Goal: Find specific page/section: Find specific page/section

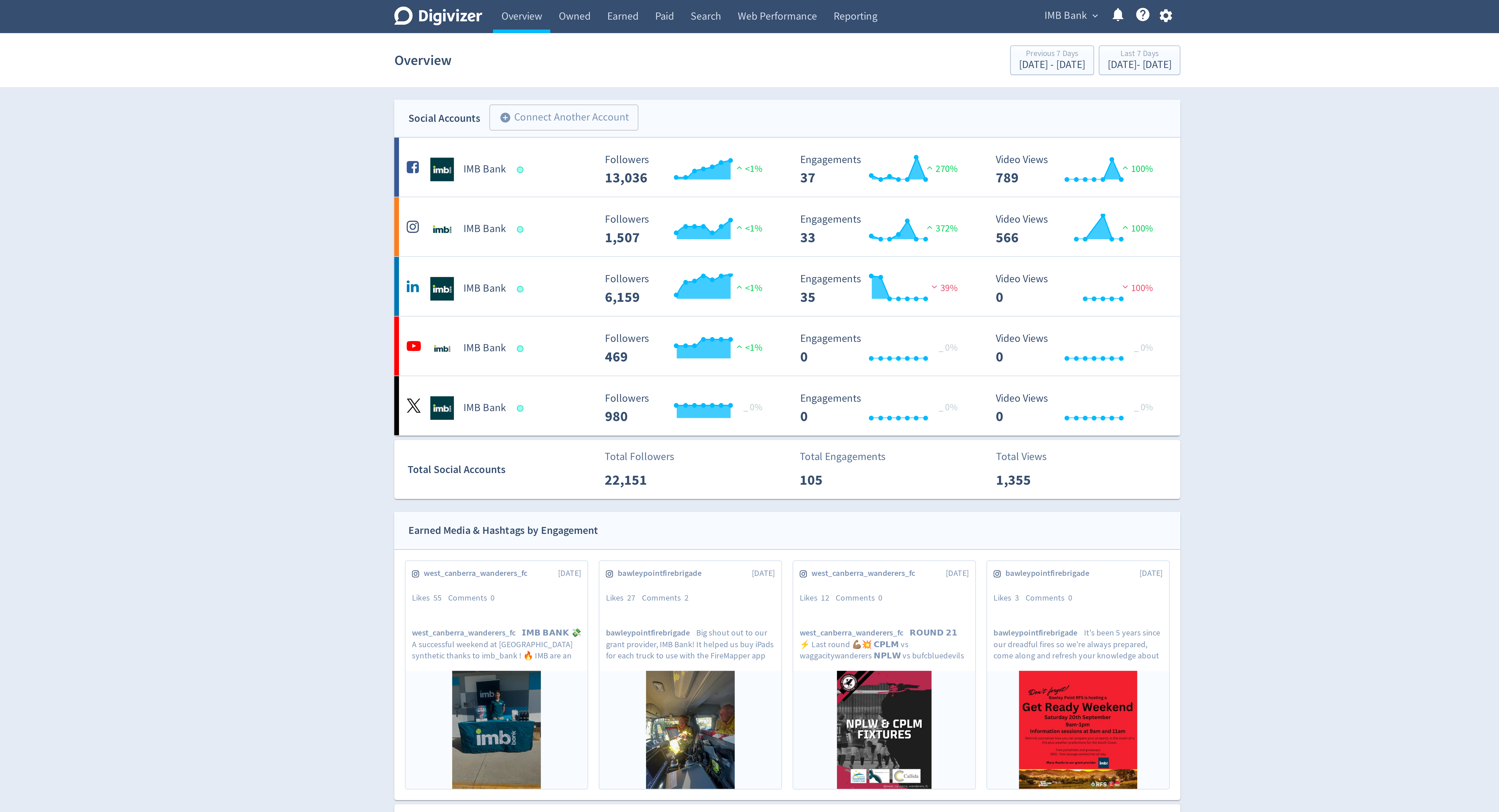
click at [871, 6] on span "IMB Bank" at bounding box center [869, 7] width 19 height 8
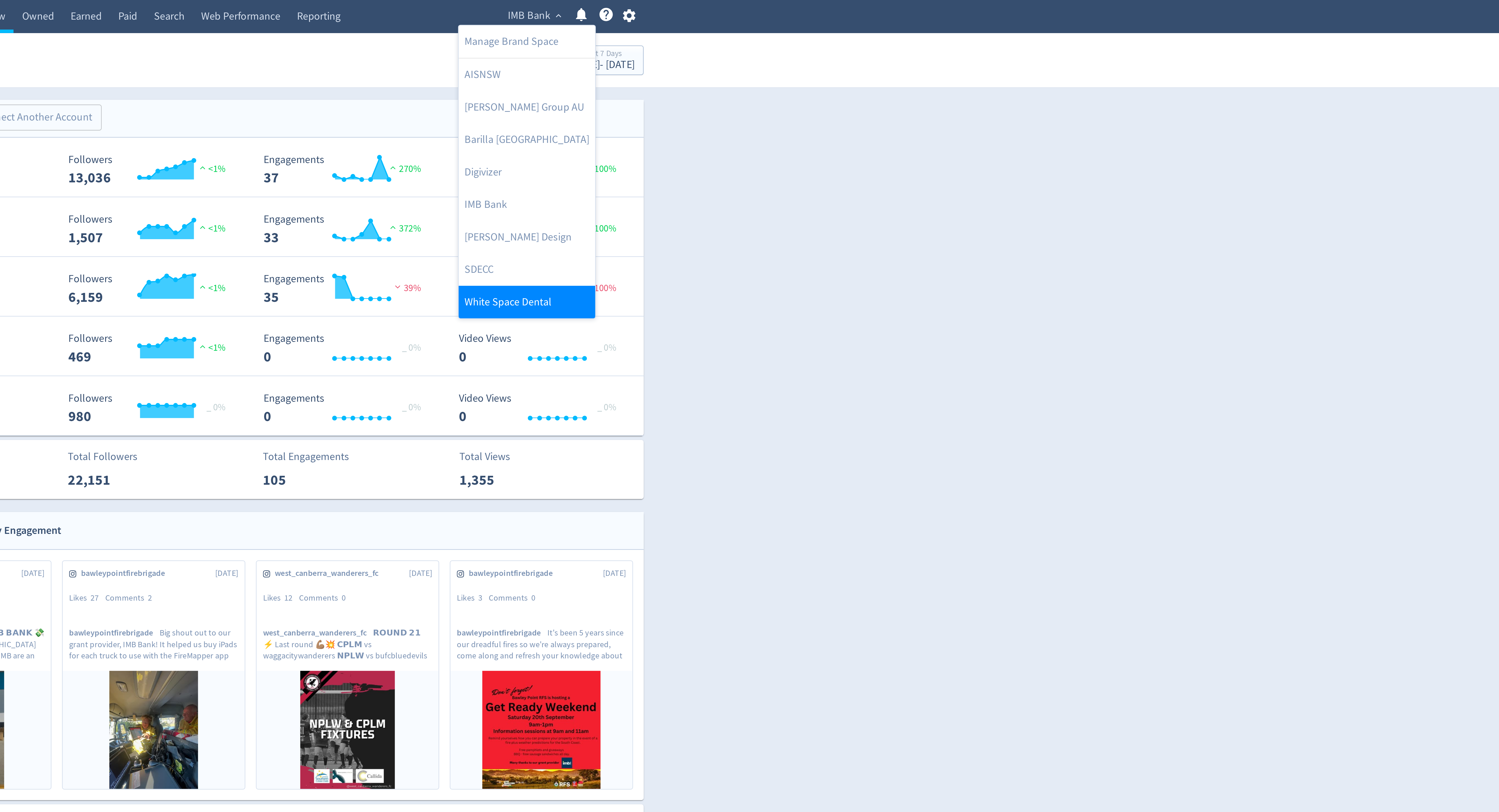
click at [858, 133] on link "White Space Dental" at bounding box center [868, 130] width 59 height 14
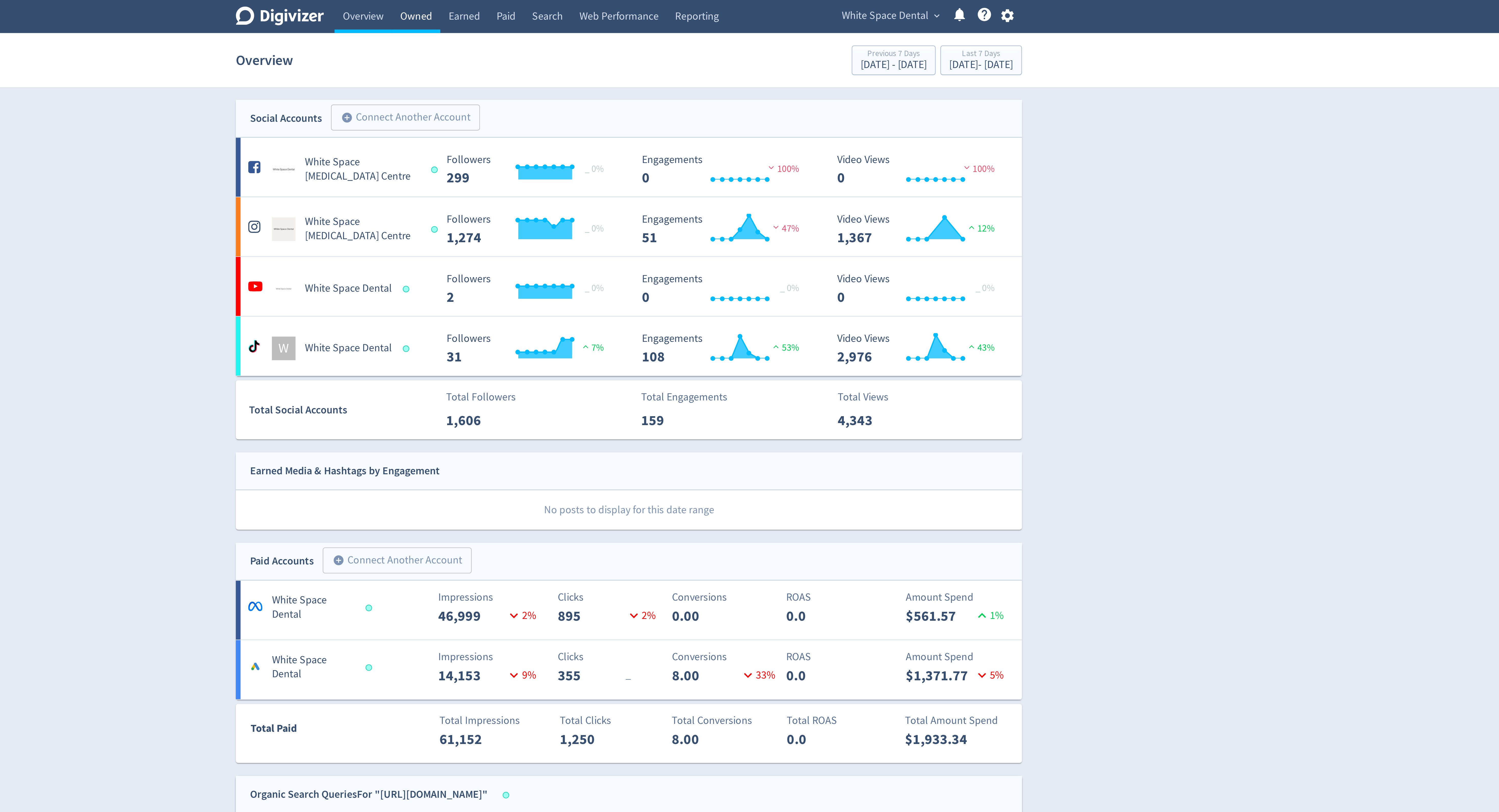
click at [658, 8] on link "Owned" at bounding box center [658, 7] width 21 height 14
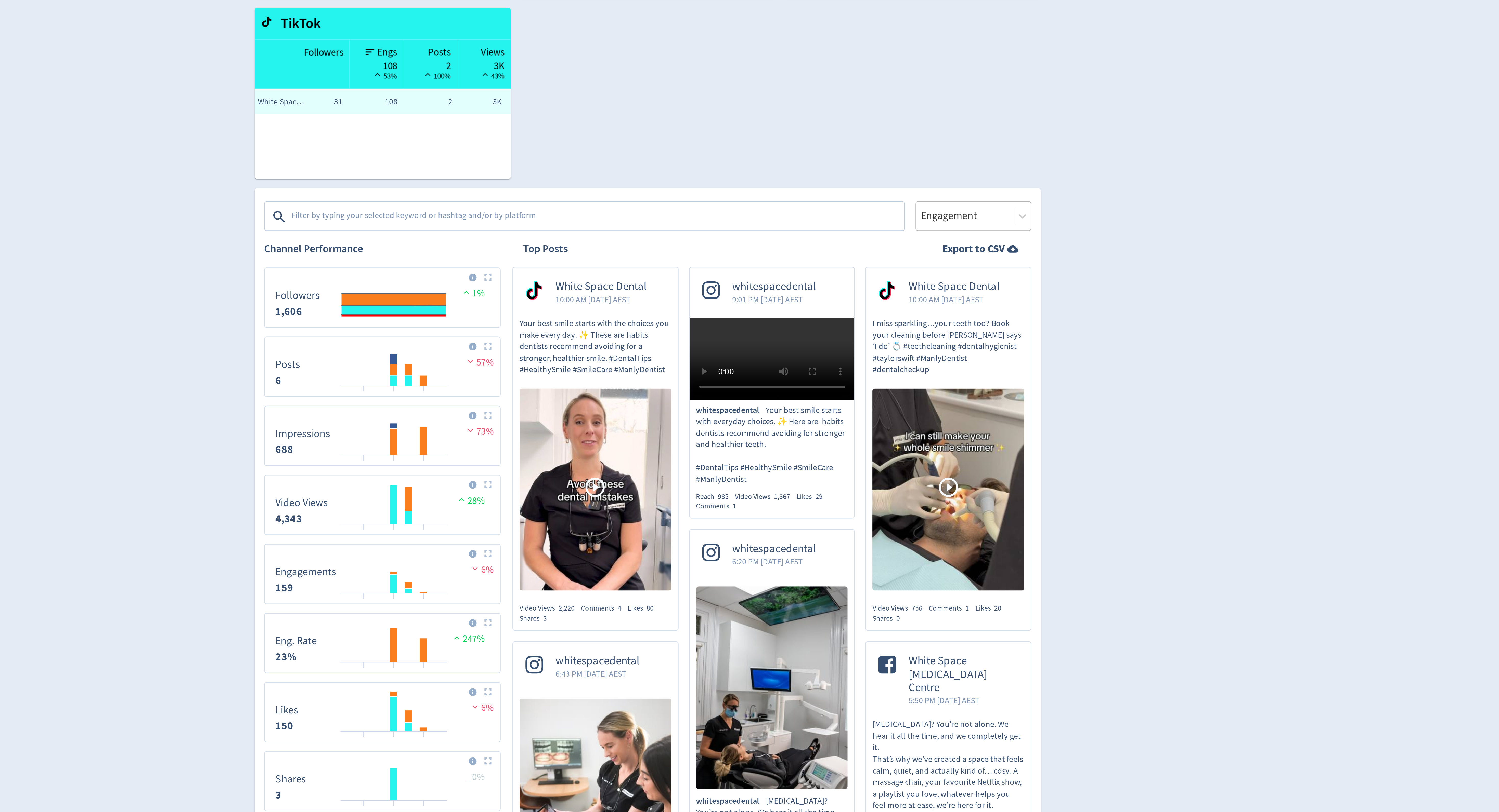
click at [883, 211] on div at bounding box center [886, 211] width 39 height 7
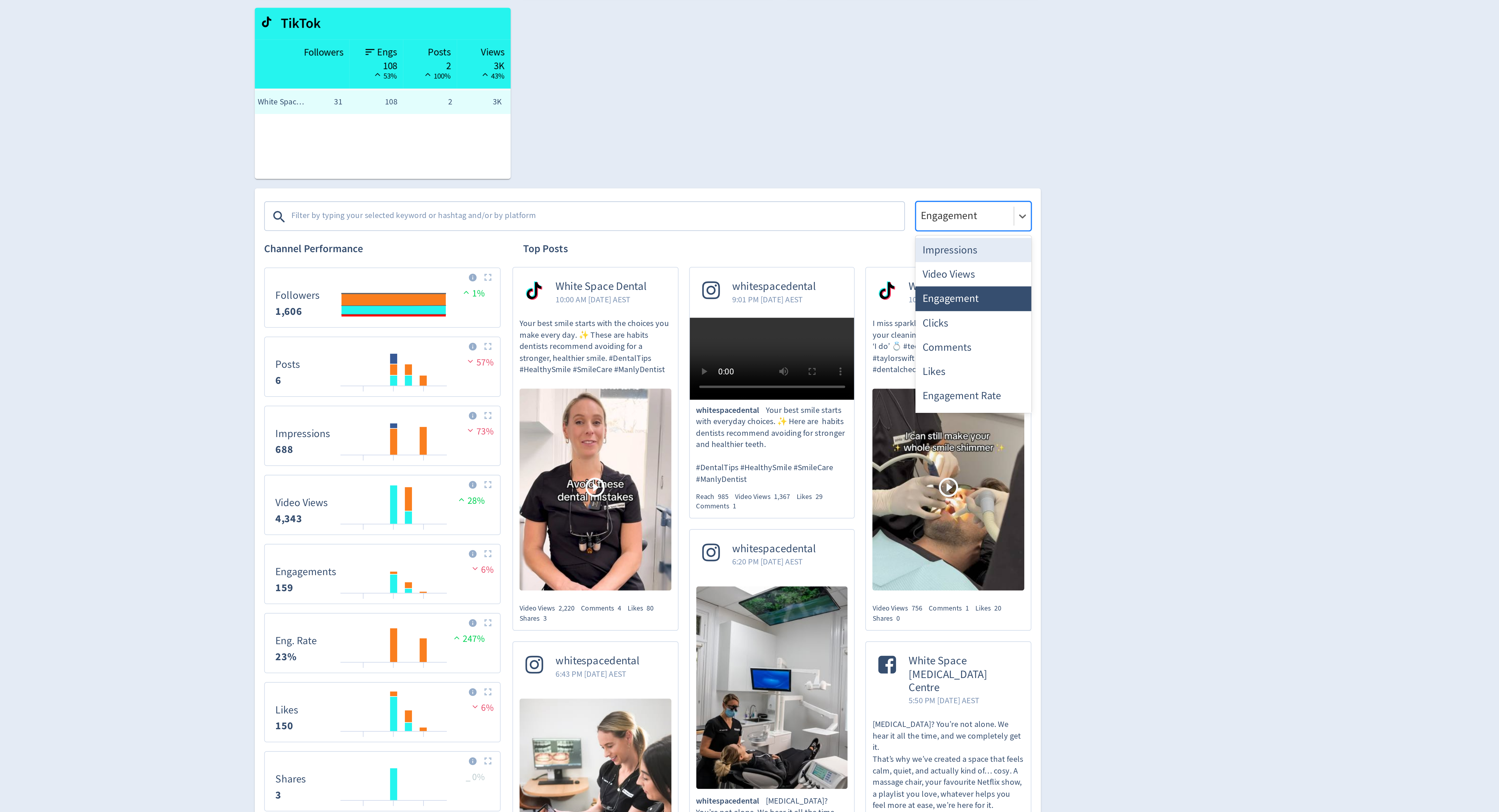
click at [878, 226] on div "Impressions" at bounding box center [889, 225] width 50 height 10
